Goal: Find contact information: Find contact information

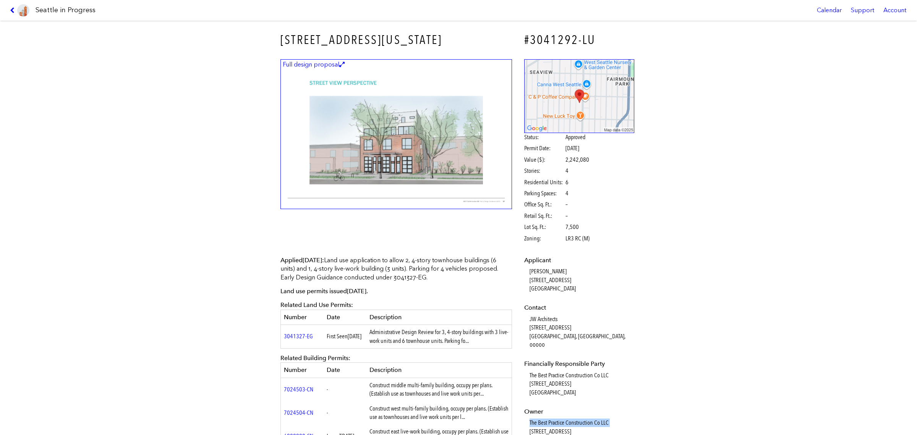
scroll to position [239, 0]
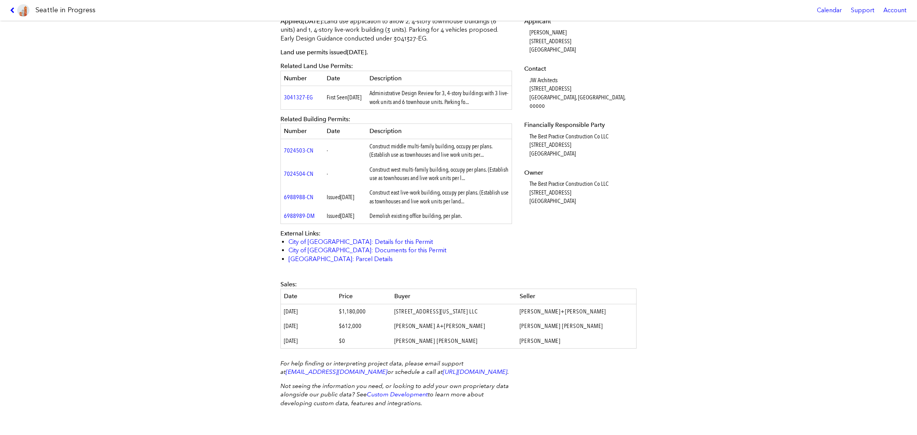
click at [350, 219] on span "[DATE]" at bounding box center [347, 215] width 14 height 7
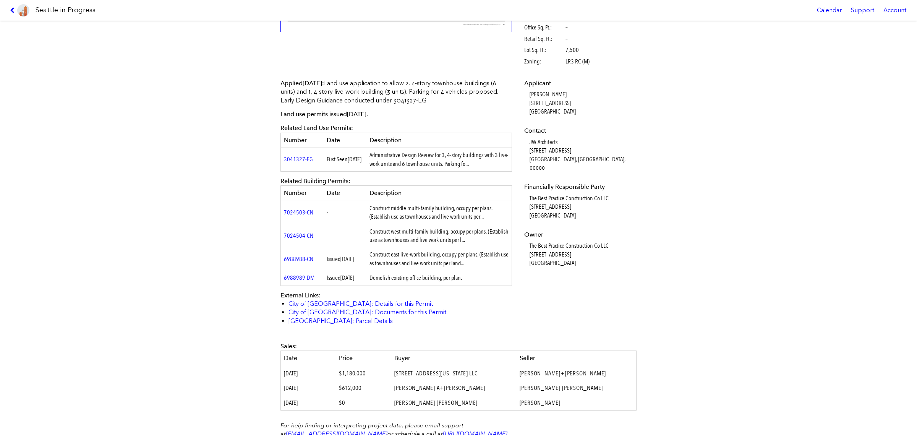
drag, startPoint x: 367, startPoint y: 238, endPoint x: 423, endPoint y: 45, distance: 200.6
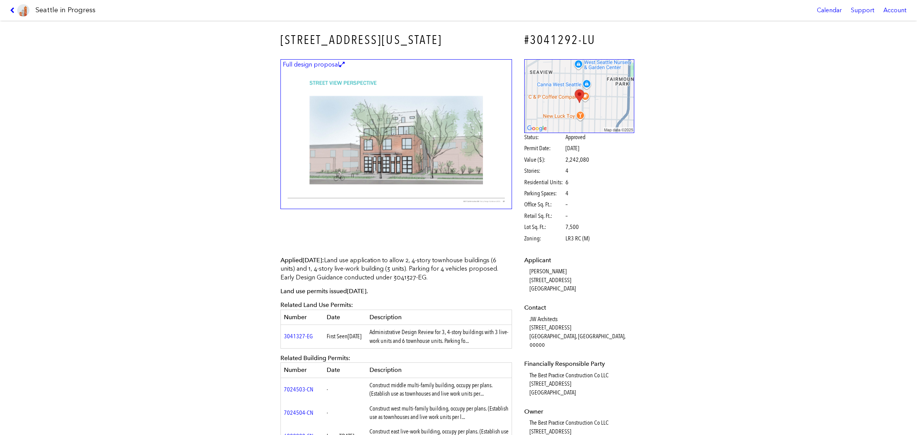
scroll to position [191, 0]
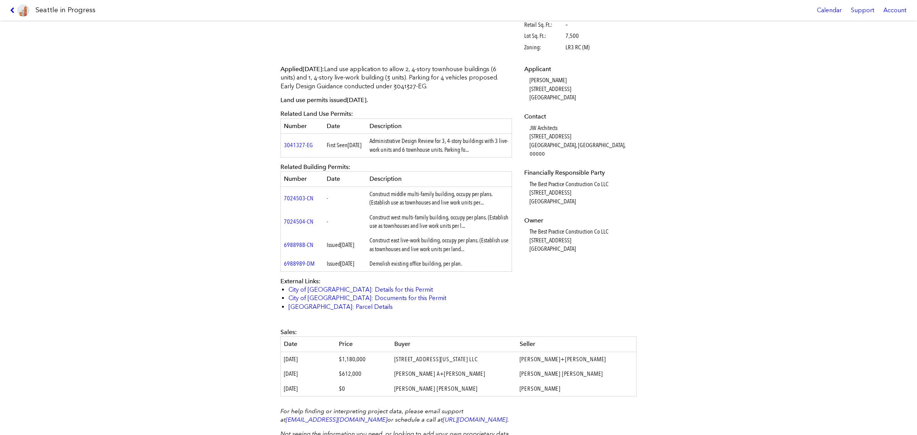
click at [574, 235] on dd "The Best Practice Construction Co LLC [STREET_ADDRESS]" at bounding box center [582, 240] width 105 height 26
drag, startPoint x: 558, startPoint y: 174, endPoint x: 559, endPoint y: 180, distance: 5.8
click at [559, 180] on dd "The Best Practice Construction Co LLC [STREET_ADDRESS]" at bounding box center [582, 193] width 105 height 26
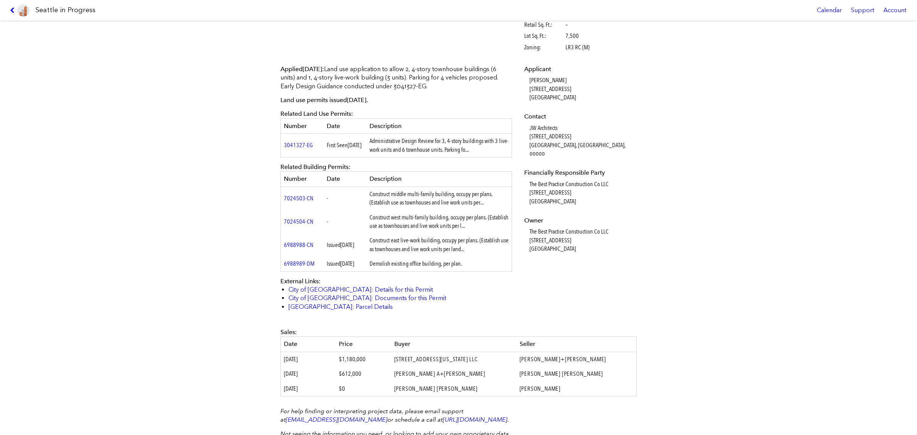
click at [566, 216] on dt "Owner" at bounding box center [579, 220] width 110 height 8
click at [565, 227] on dd "The Best Practice Construction Co LLC [STREET_ADDRESS]" at bounding box center [582, 240] width 105 height 26
copy dd "The Best Practice Construction Co LLC"
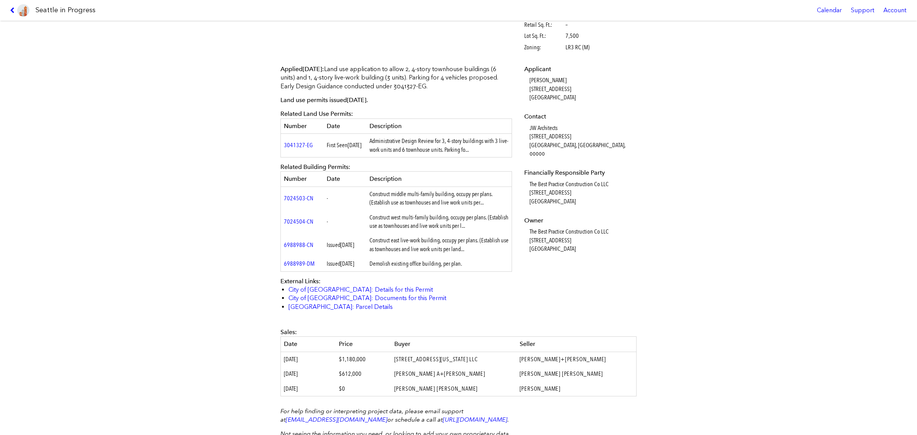
drag, startPoint x: 516, startPoint y: 303, endPoint x: 520, endPoint y: 297, distance: 6.8
click at [516, 303] on div "Applied [DATE] : Land use application to allow 2, 4-story townhouse buildings (…" at bounding box center [458, 191] width 367 height 263
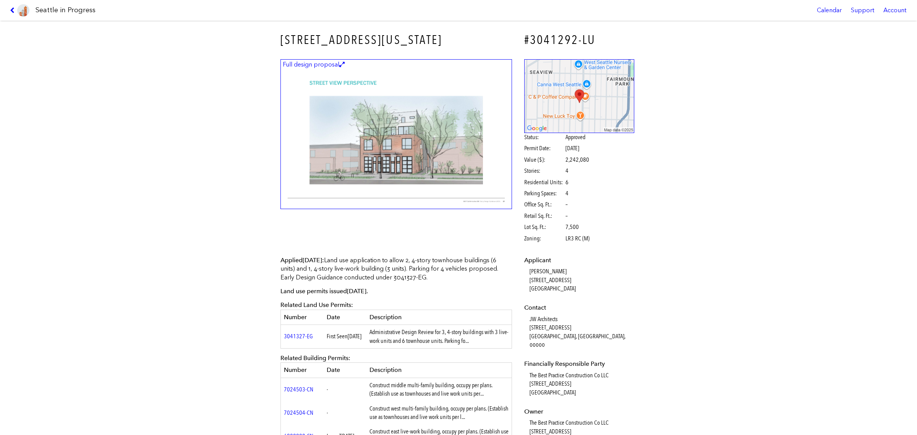
scroll to position [143, 0]
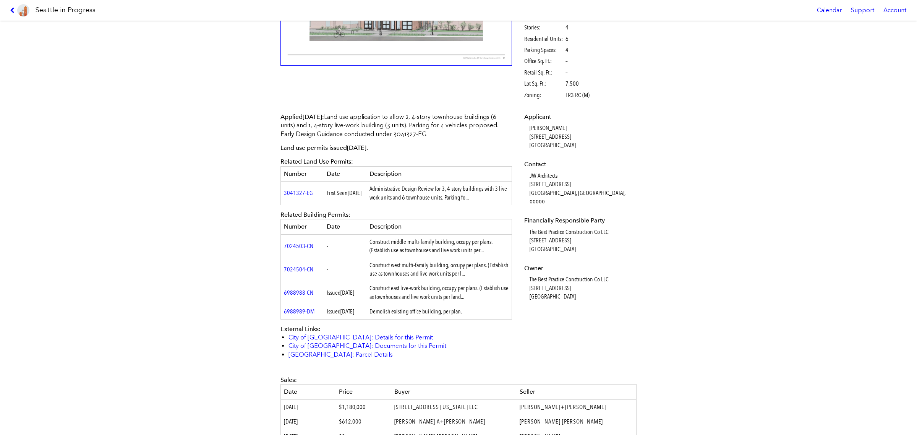
click at [550, 275] on dd "The Best Practice Construction Co LLC [STREET_ADDRESS]" at bounding box center [582, 288] width 105 height 26
drag, startPoint x: 570, startPoint y: 290, endPoint x: 521, endPoint y: 279, distance: 50.6
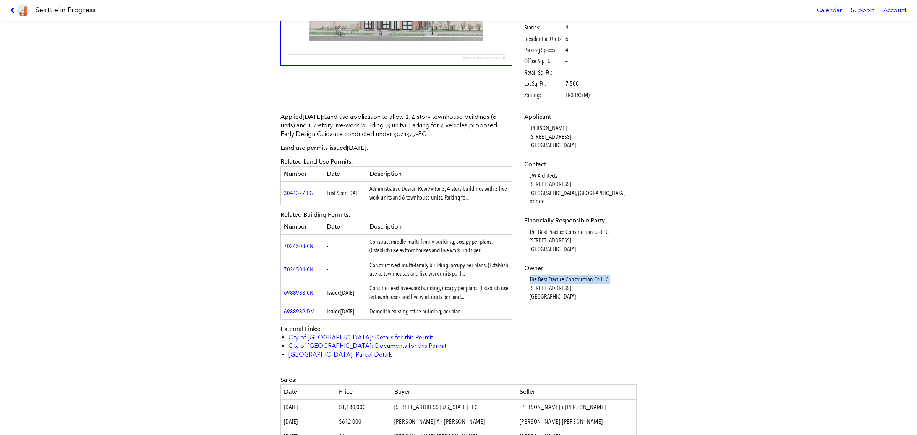
click at [524, 279] on dl "Applicant [PERSON_NAME] [STREET_ADDRESS] Contact JW Architects [STREET_ADDRESS]…" at bounding box center [579, 207] width 110 height 188
copy dd "[STREET_ADDRESS]"
